Goal: Information Seeking & Learning: Learn about a topic

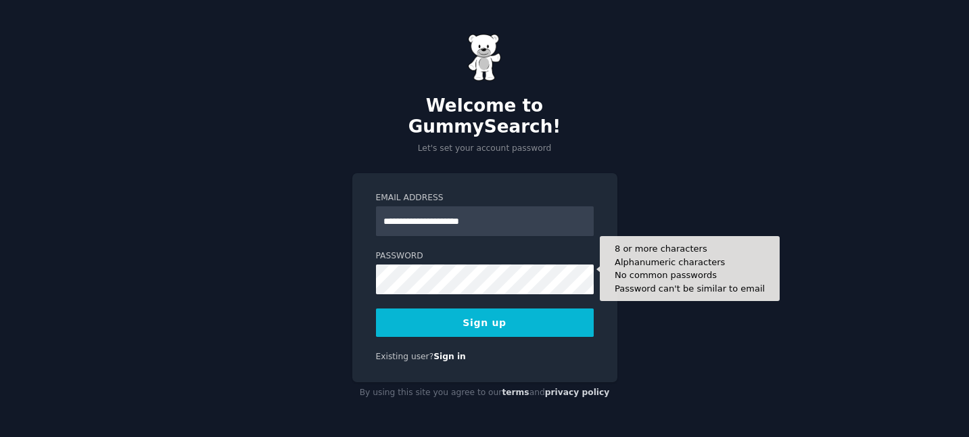
type input "**********"
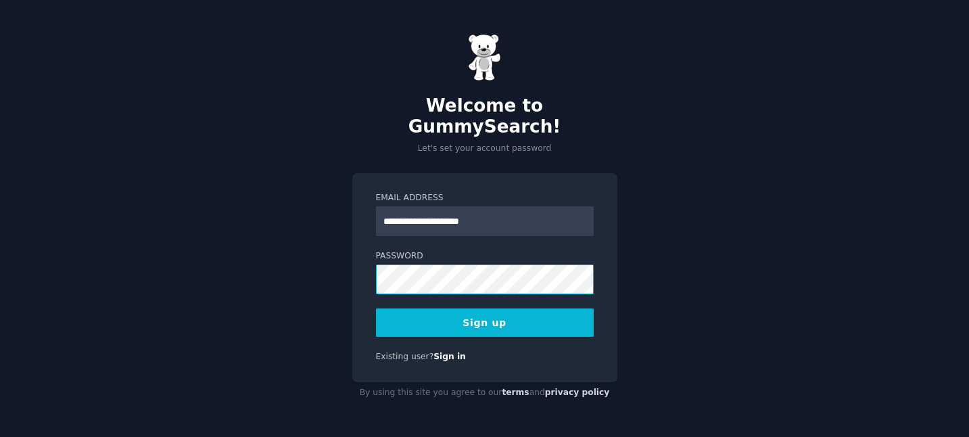
click at [0, 436] on com-1password-button at bounding box center [0, 437] width 0 height 0
click at [519, 316] on button "Sign up" at bounding box center [485, 322] width 218 height 28
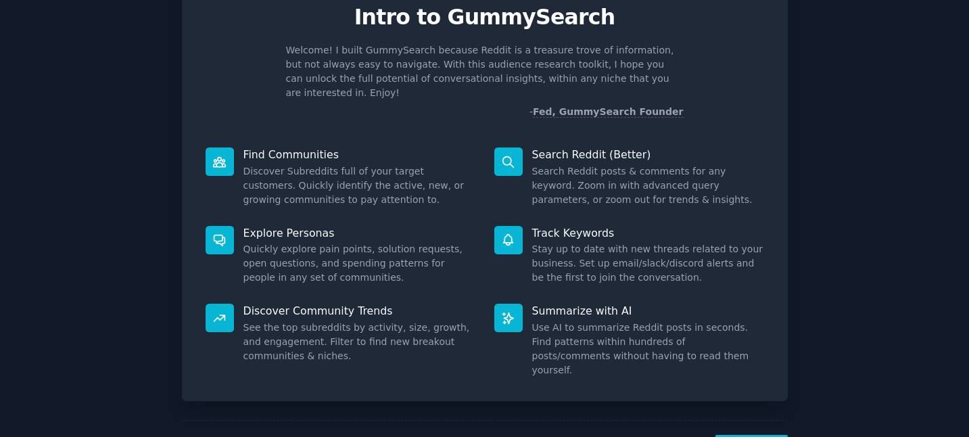
scroll to position [57, 0]
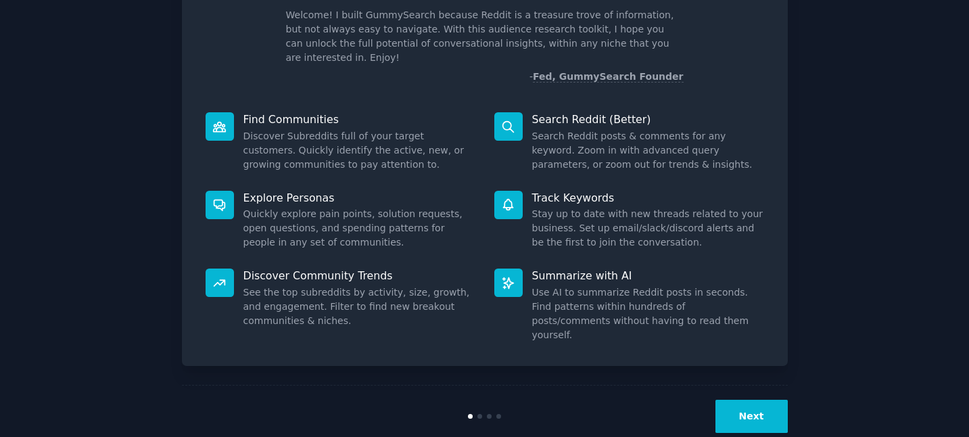
click at [758, 400] on button "Next" at bounding box center [751, 416] width 72 height 33
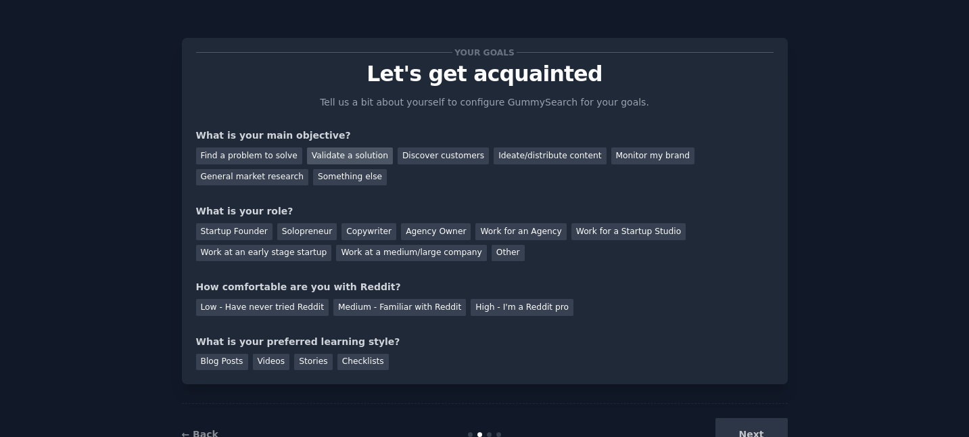
click at [352, 155] on div "Validate a solution" at bounding box center [350, 155] width 86 height 17
click at [369, 233] on div "Copywriter" at bounding box center [368, 231] width 55 height 17
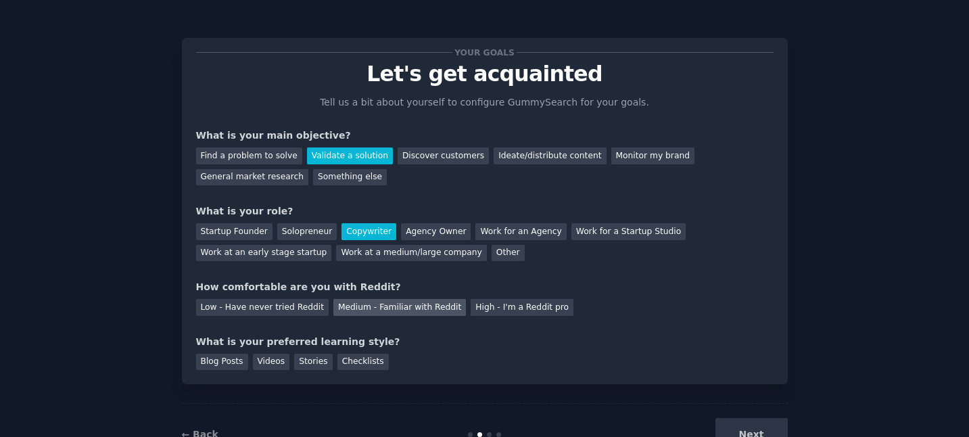
click at [385, 312] on div "Medium - Familiar with Reddit" at bounding box center [399, 307] width 133 height 17
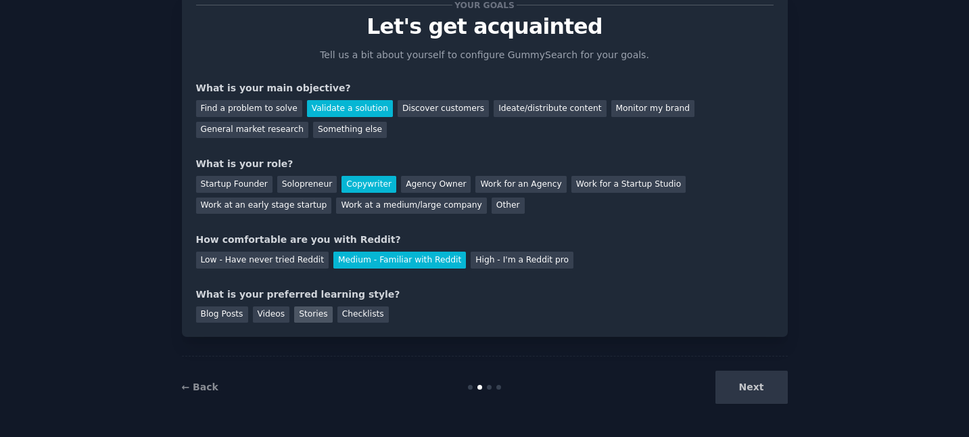
click at [304, 317] on div "Stories" at bounding box center [313, 314] width 38 height 17
click at [266, 316] on div "Videos" at bounding box center [271, 314] width 37 height 17
click at [304, 314] on div "Stories" at bounding box center [313, 314] width 38 height 17
click at [739, 391] on button "Next" at bounding box center [751, 386] width 72 height 33
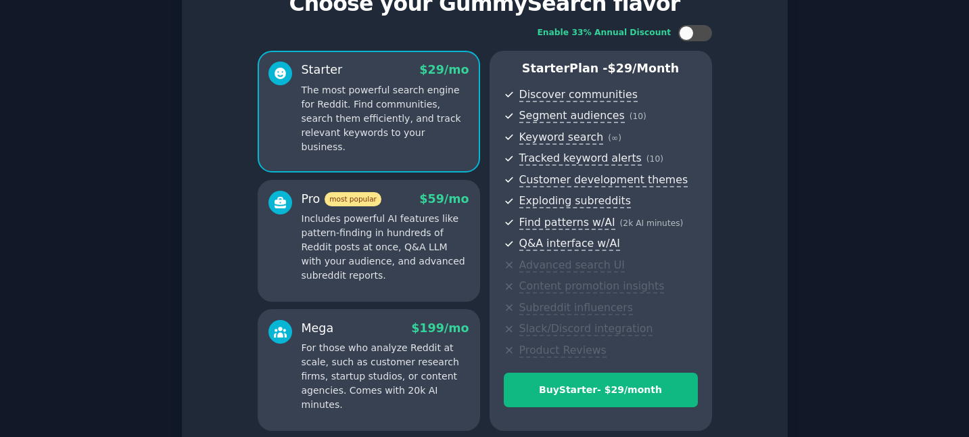
scroll to position [193, 0]
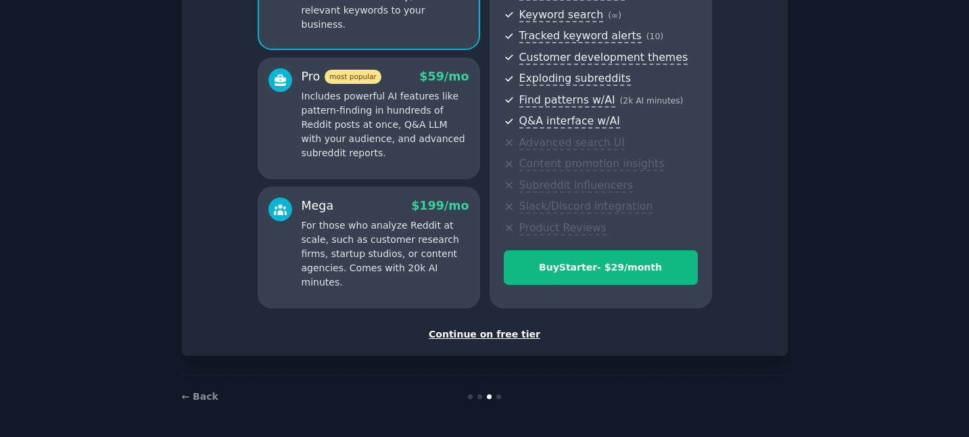
click at [496, 336] on div "Continue on free tier" at bounding box center [484, 334] width 577 height 14
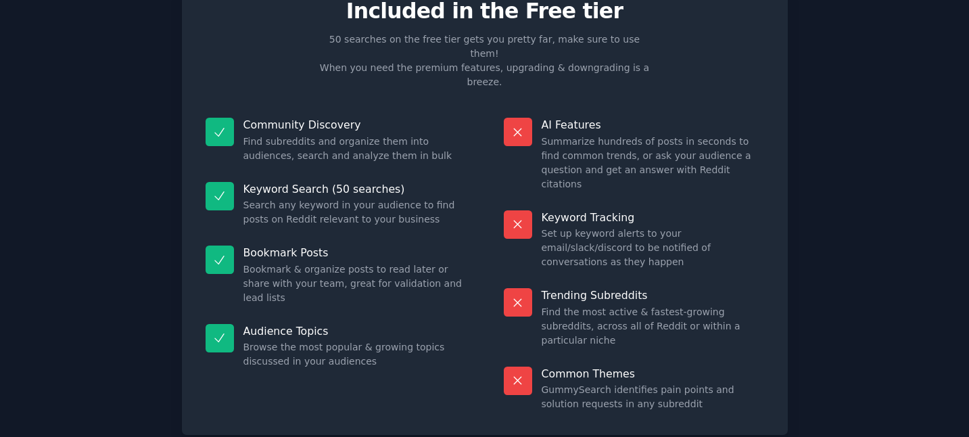
scroll to position [82, 0]
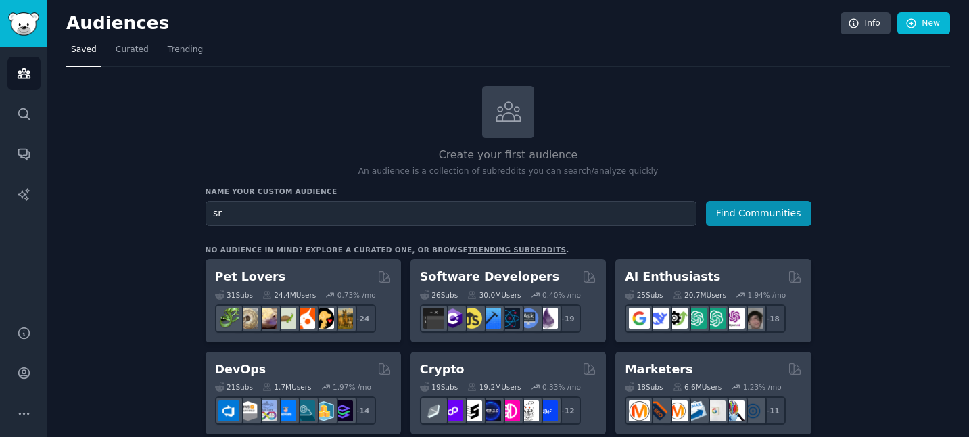
type input "s"
type input "SREs"
click at [755, 211] on button "Find Communities" at bounding box center [758, 213] width 105 height 25
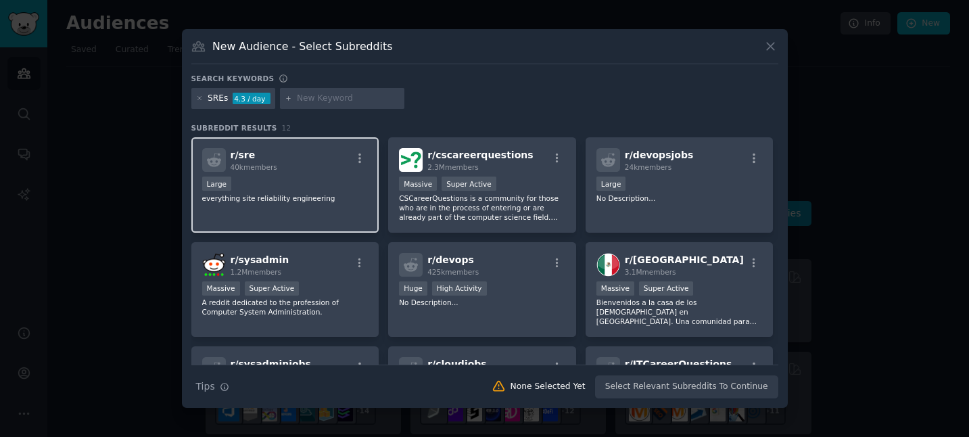
click at [322, 168] on div "r/ sre 40k members" at bounding box center [285, 160] width 166 height 24
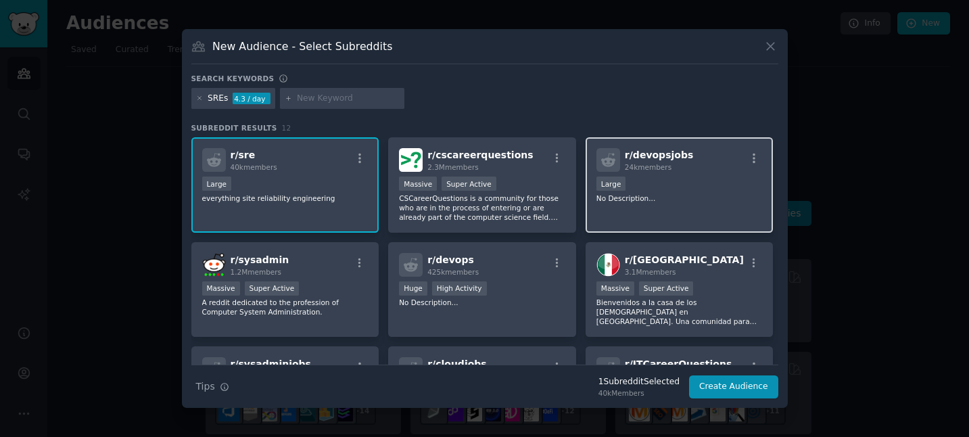
click at [673, 183] on div "10,000 - 100,000 members Large" at bounding box center [679, 184] width 166 height 17
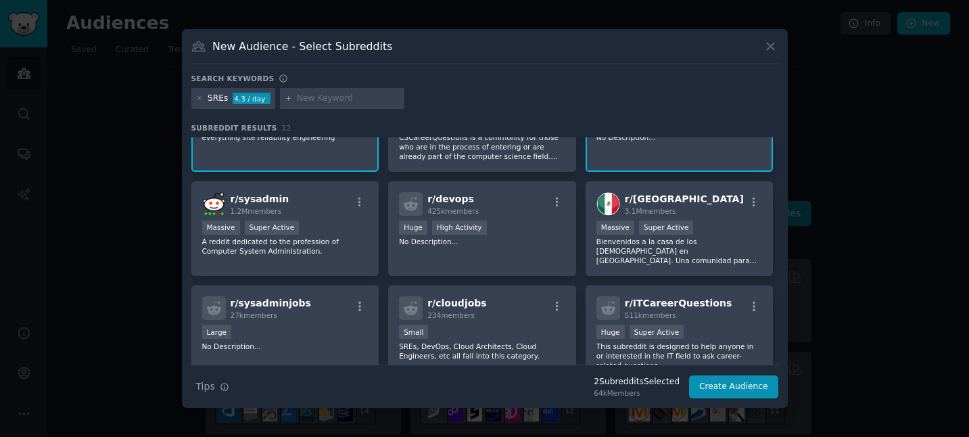
scroll to position [65, 0]
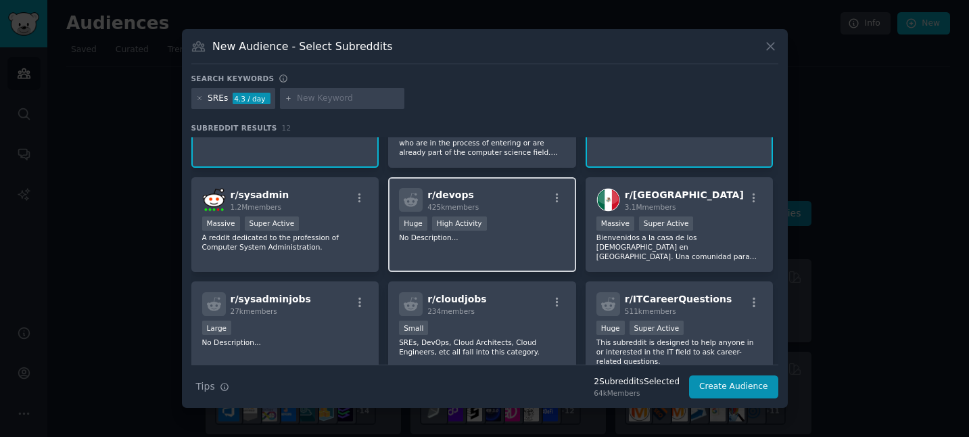
click at [524, 203] on div "r/ devops 425k members" at bounding box center [482, 200] width 166 height 24
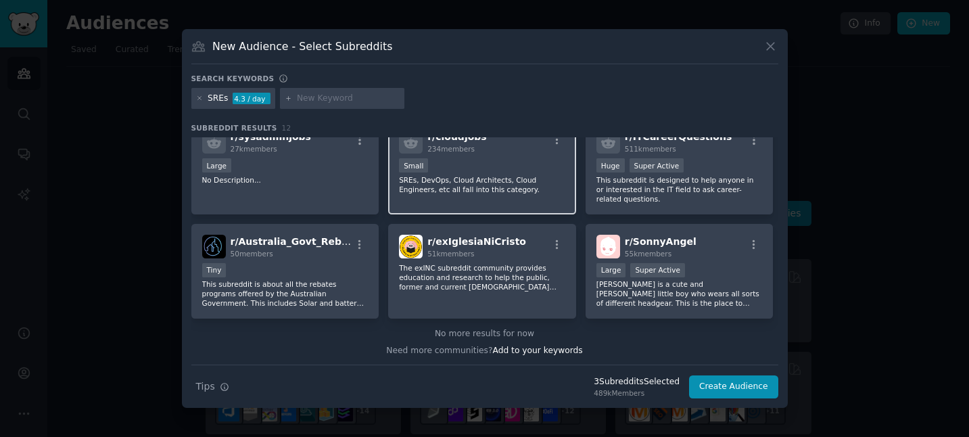
scroll to position [229, 0]
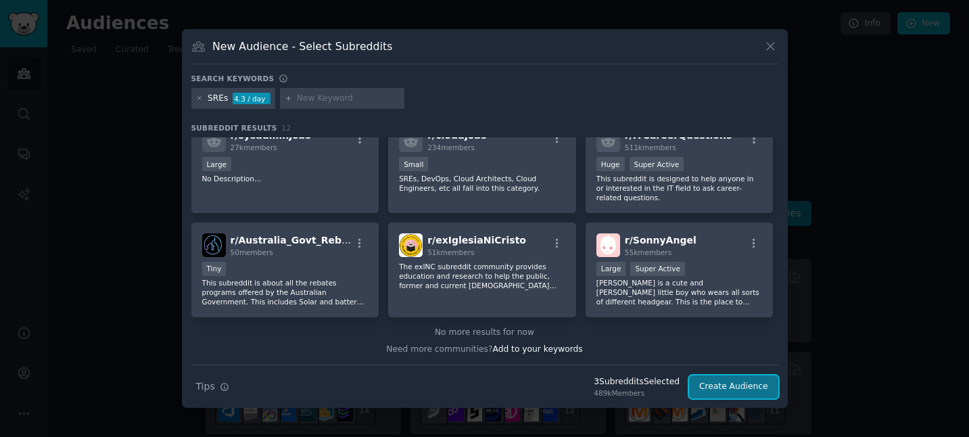
click at [728, 385] on button "Create Audience" at bounding box center [733, 386] width 89 height 23
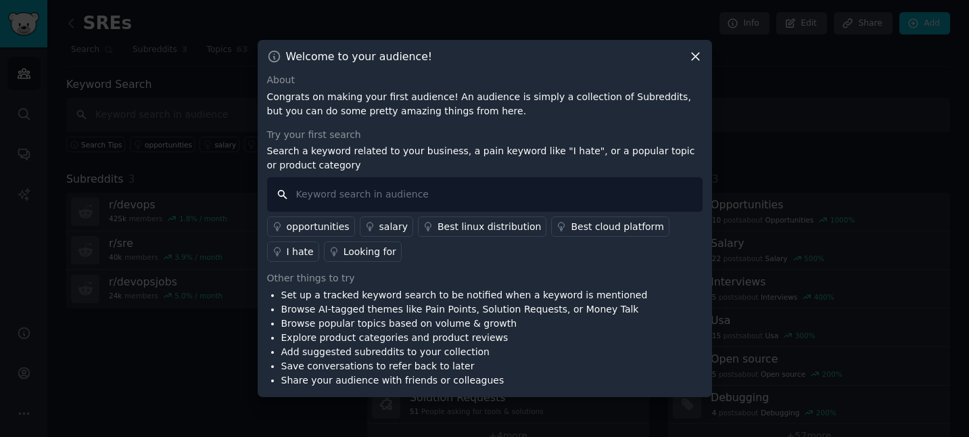
click at [514, 201] on input "text" at bounding box center [484, 194] width 435 height 34
type input "[PERSON_NAME]"
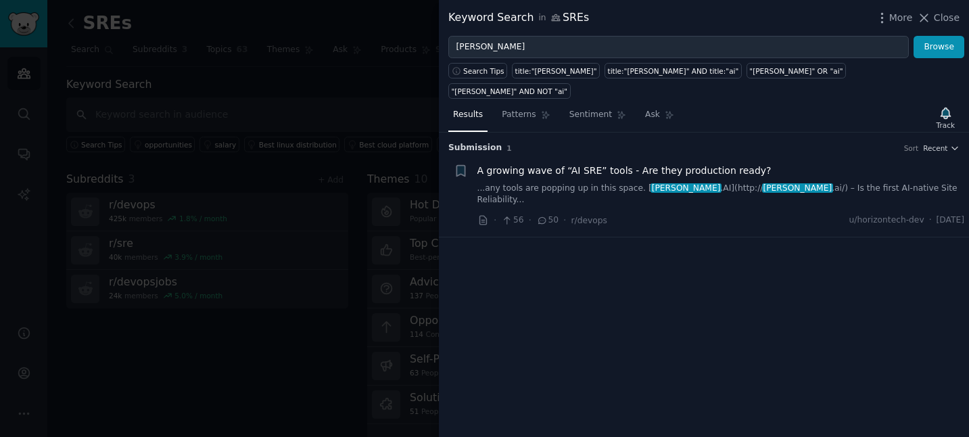
click at [699, 164] on span "A growing wave of “AI SRE” tools - Are they production ready?" at bounding box center [624, 171] width 294 height 14
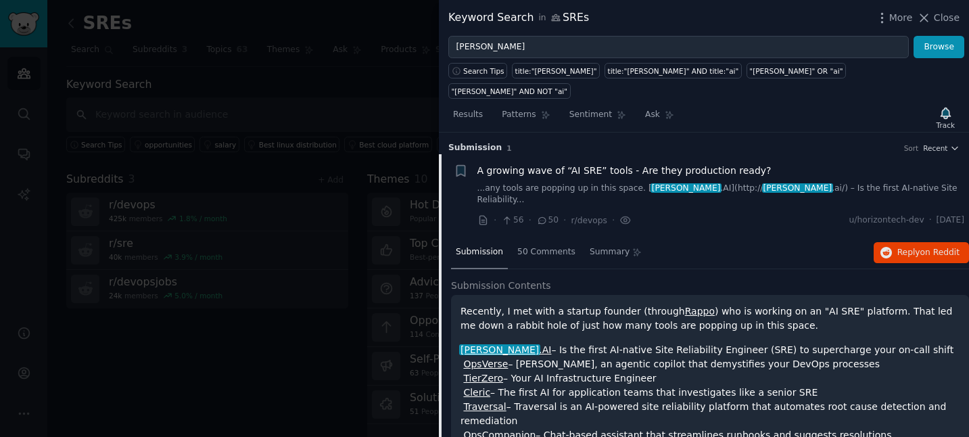
scroll to position [1, 0]
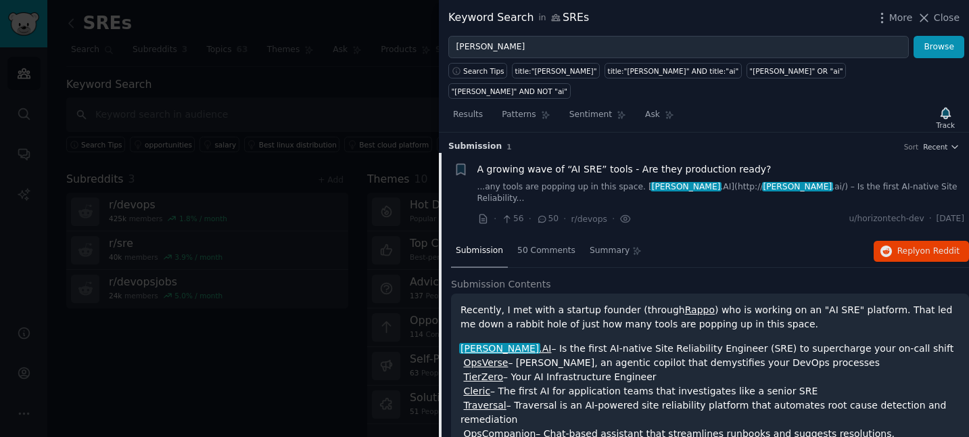
click at [613, 162] on div "A growing wave of “AI SRE” tools - Are they production ready? ...any tools are …" at bounding box center [720, 183] width 487 height 43
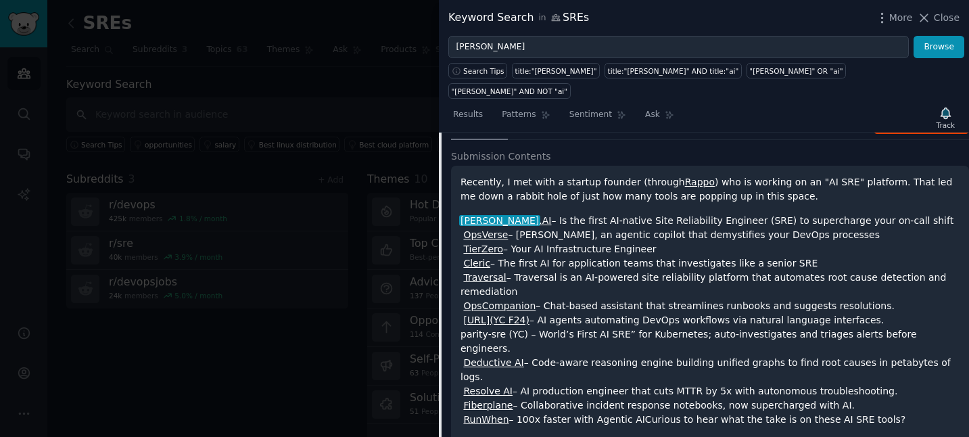
scroll to position [0, 0]
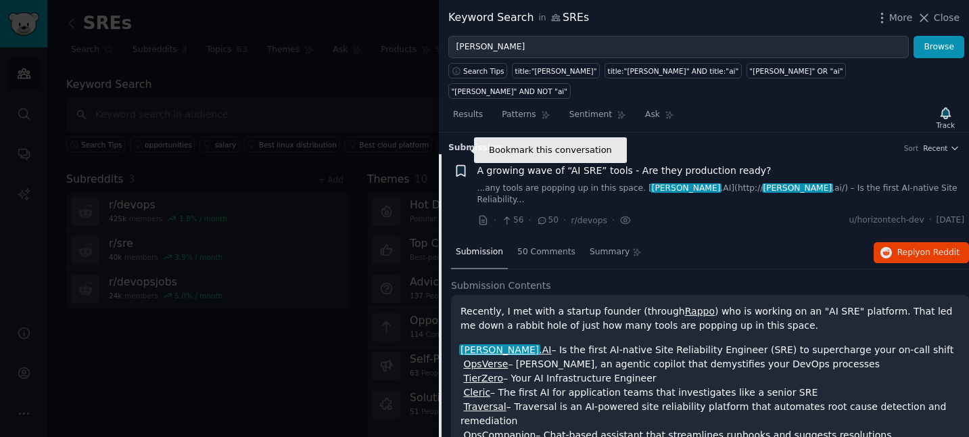
click at [460, 164] on icon "button" at bounding box center [461, 171] width 14 height 14
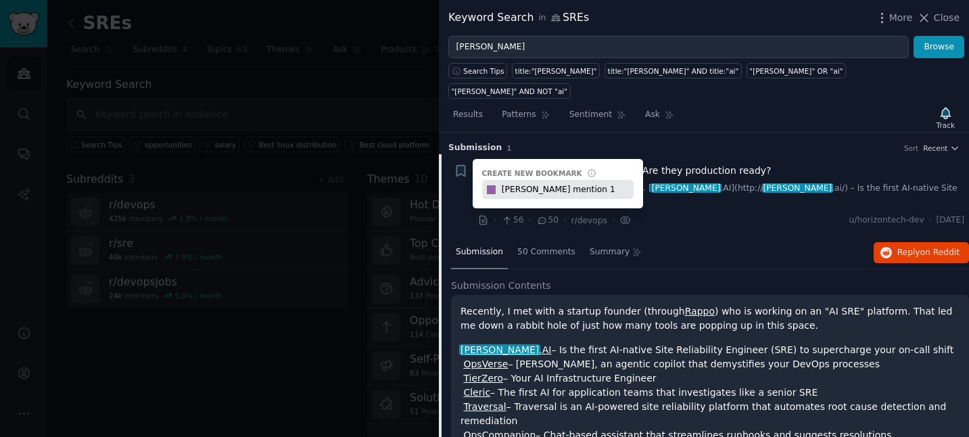
type input "[PERSON_NAME] mention 1"
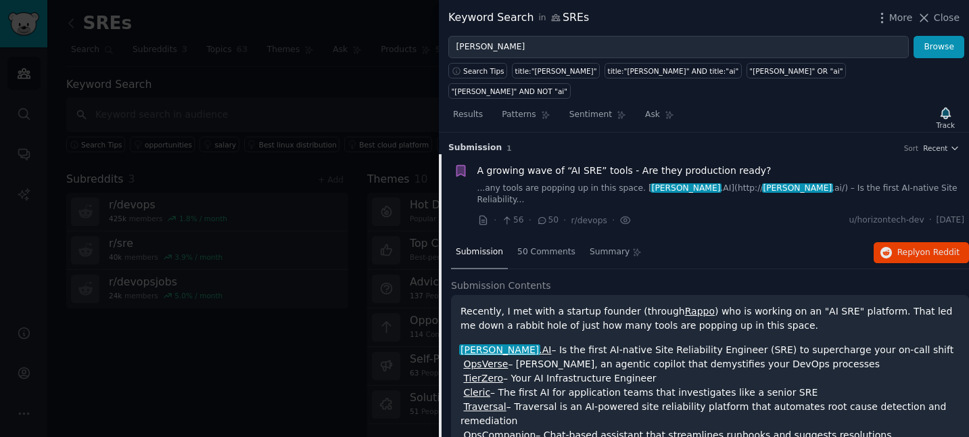
click at [607, 164] on span "A growing wave of “AI SRE” tools - Are they production ready?" at bounding box center [624, 171] width 294 height 14
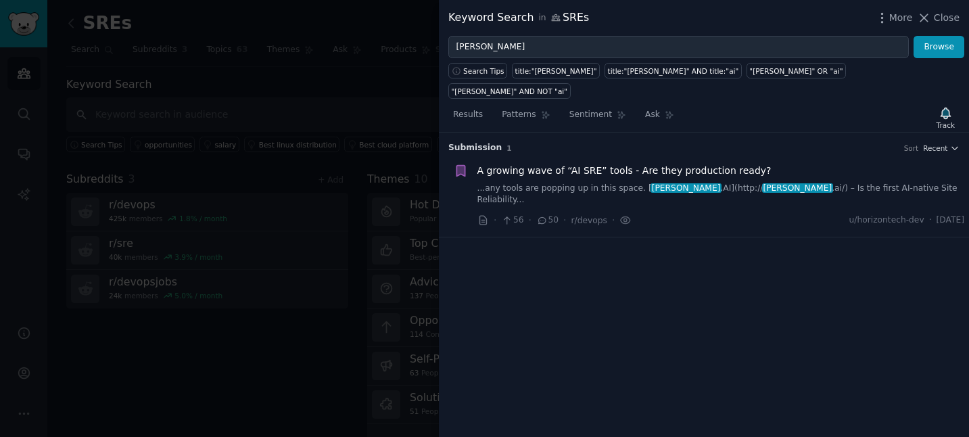
click at [607, 164] on span "A growing wave of “AI SRE” tools - Are they production ready?" at bounding box center [624, 171] width 294 height 14
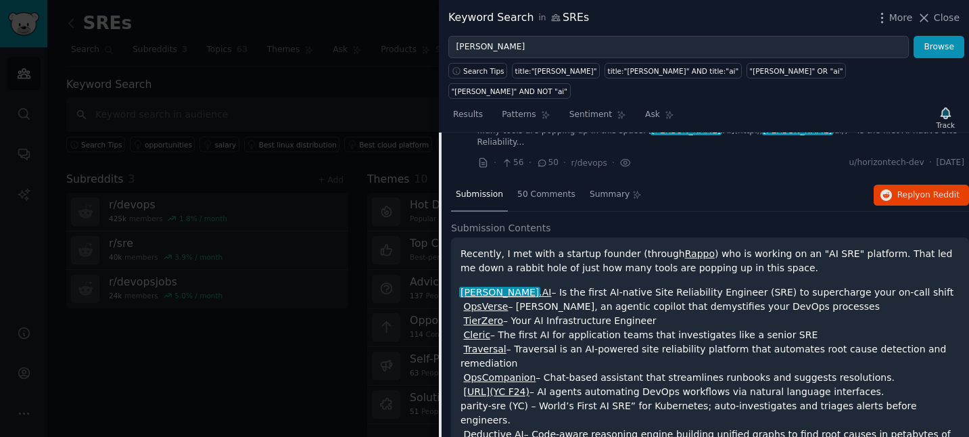
scroll to position [59, 0]
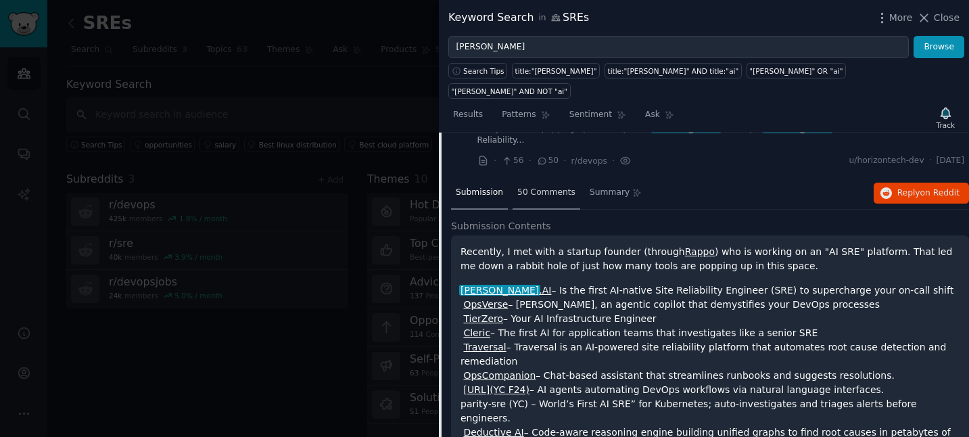
click at [538, 177] on div "50 Comments" at bounding box center [546, 193] width 68 height 32
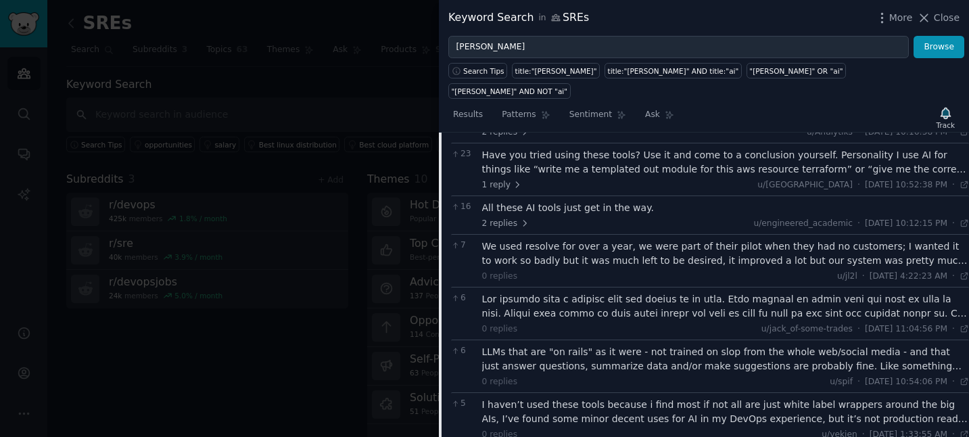
scroll to position [351, 0]
click at [690, 237] on div "We used resolve for over a year, we were part of their pilot when they had no c…" at bounding box center [725, 251] width 487 height 28
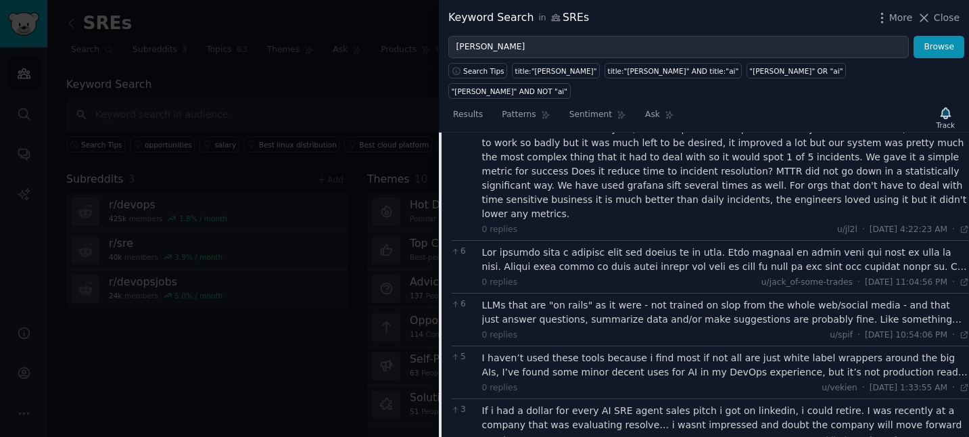
scroll to position [502, 0]
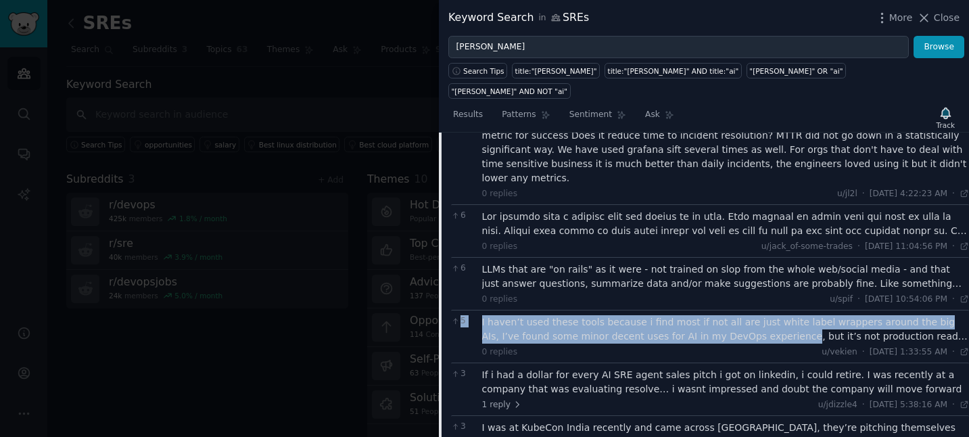
drag, startPoint x: 477, startPoint y: 272, endPoint x: 755, endPoint y: 287, distance: 278.3
click at [755, 310] on div "5 I haven’t used these tools because i find most if not all are just white labe…" at bounding box center [710, 336] width 518 height 53
copy div "5 I haven’t used these tools because i find most if not all are just white labe…"
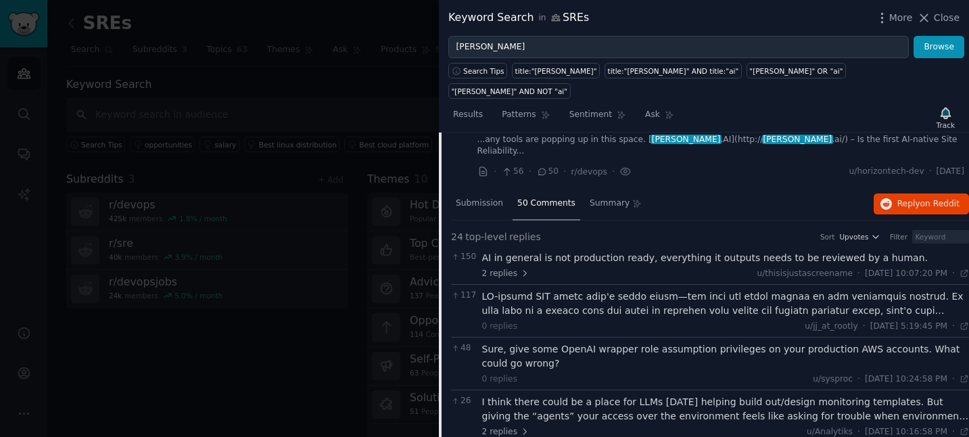
scroll to position [0, 0]
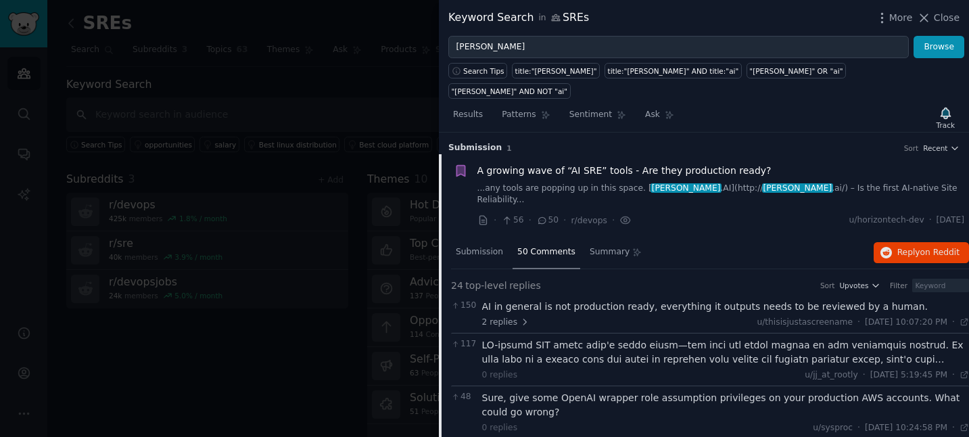
click at [602, 164] on span "A growing wave of “AI SRE” tools - Are they production ready?" at bounding box center [624, 171] width 294 height 14
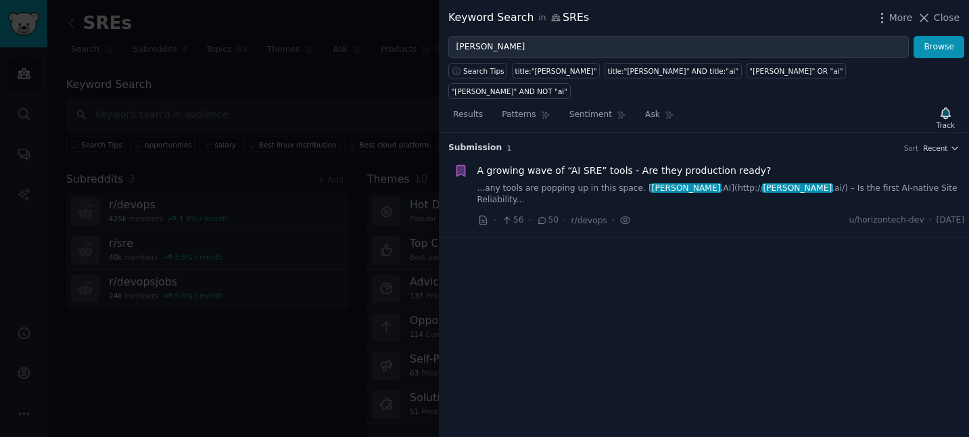
click at [813, 183] on link "...any tools are popping up in this space. [ [PERSON_NAME] .AI](http:// [PERSON…" at bounding box center [720, 195] width 487 height 24
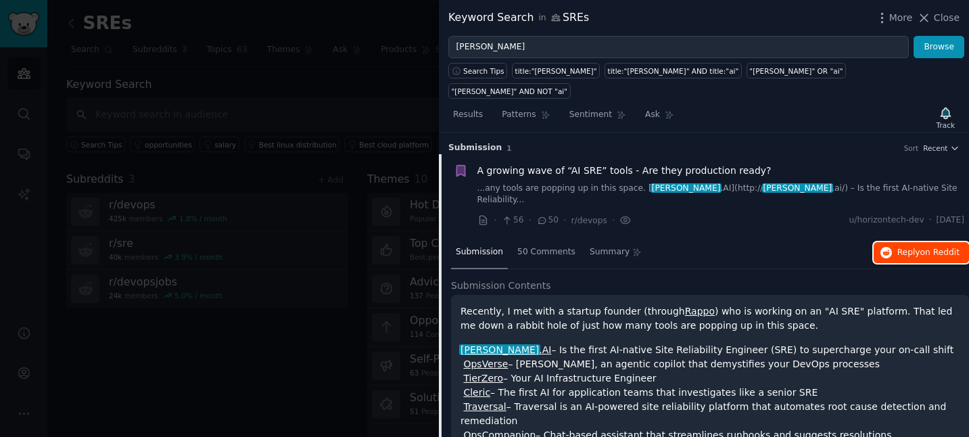
click at [915, 247] on span "Reply on Reddit" at bounding box center [928, 253] width 62 height 12
